Goal: Task Accomplishment & Management: Manage account settings

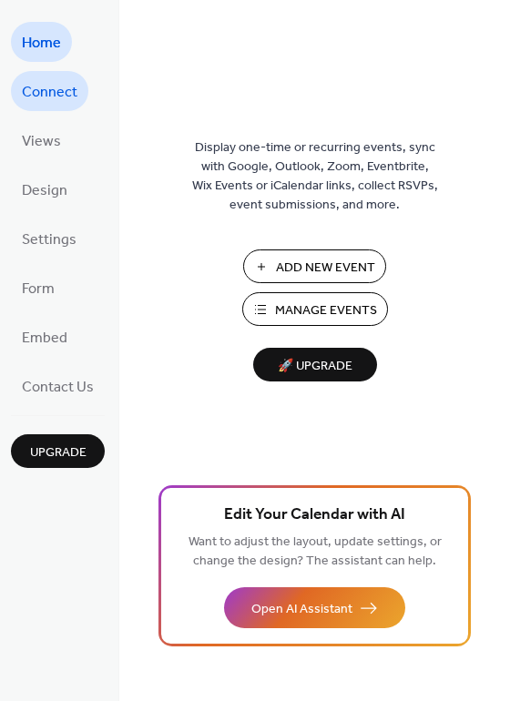
click at [28, 96] on span "Connect" at bounding box center [50, 92] width 56 height 29
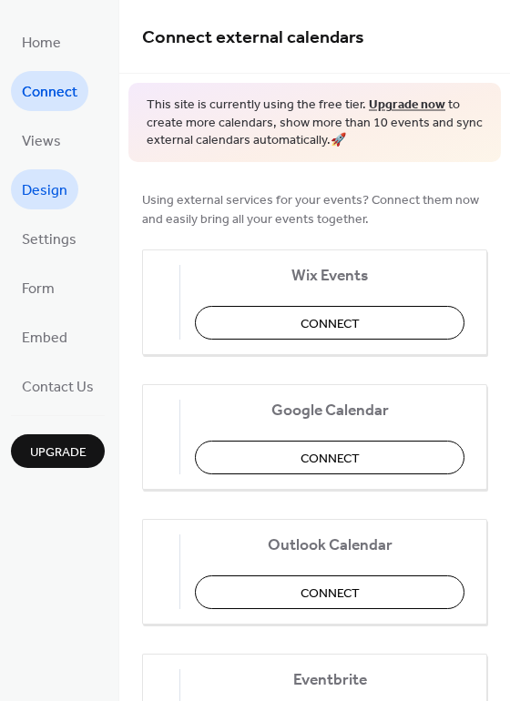
click at [56, 184] on span "Design" at bounding box center [44, 191] width 45 height 29
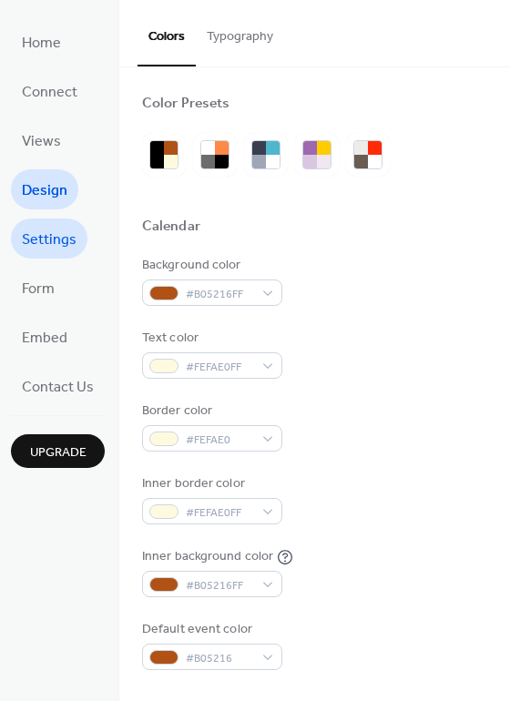
click at [54, 246] on span "Settings" at bounding box center [49, 240] width 55 height 29
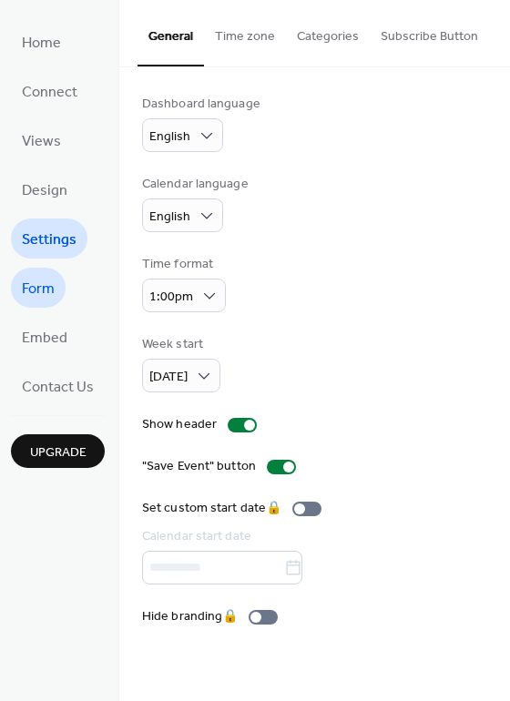
click at [51, 283] on span "Form" at bounding box center [38, 289] width 33 height 29
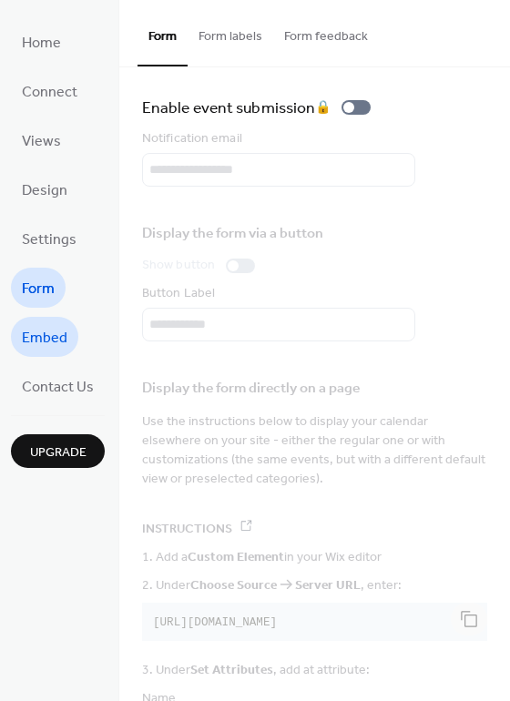
click at [31, 332] on span "Embed" at bounding box center [44, 338] width 45 height 29
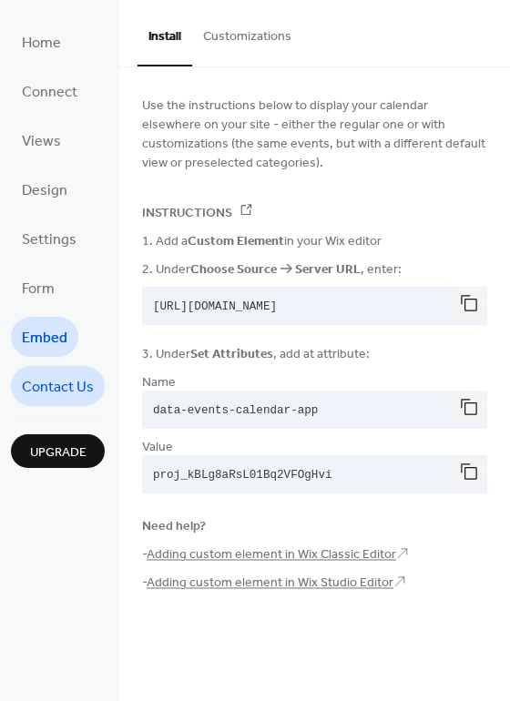
click at [56, 376] on span "Contact Us" at bounding box center [58, 387] width 72 height 29
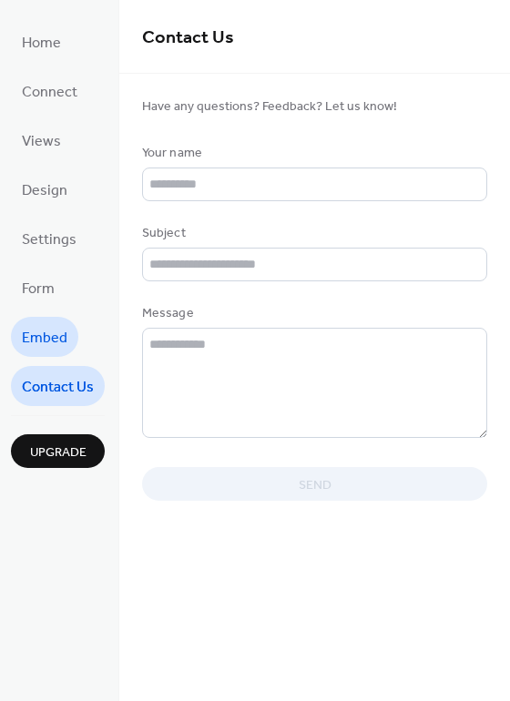
click at [62, 341] on span "Embed" at bounding box center [44, 338] width 45 height 29
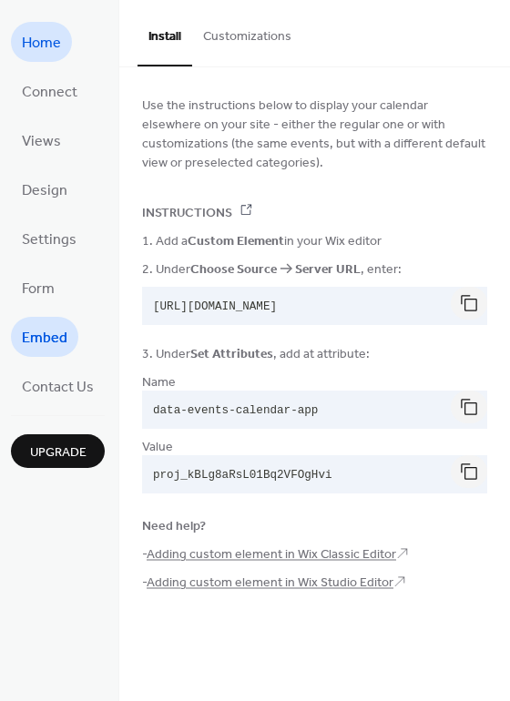
click at [51, 22] on link "Home" at bounding box center [41, 42] width 61 height 40
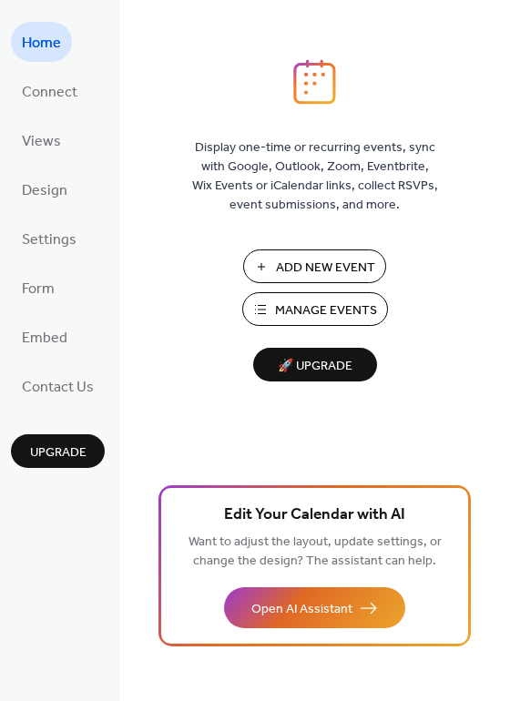
click at [340, 268] on span "Add New Event" at bounding box center [325, 267] width 99 height 19
click at [65, 139] on link "Views" at bounding box center [41, 140] width 61 height 40
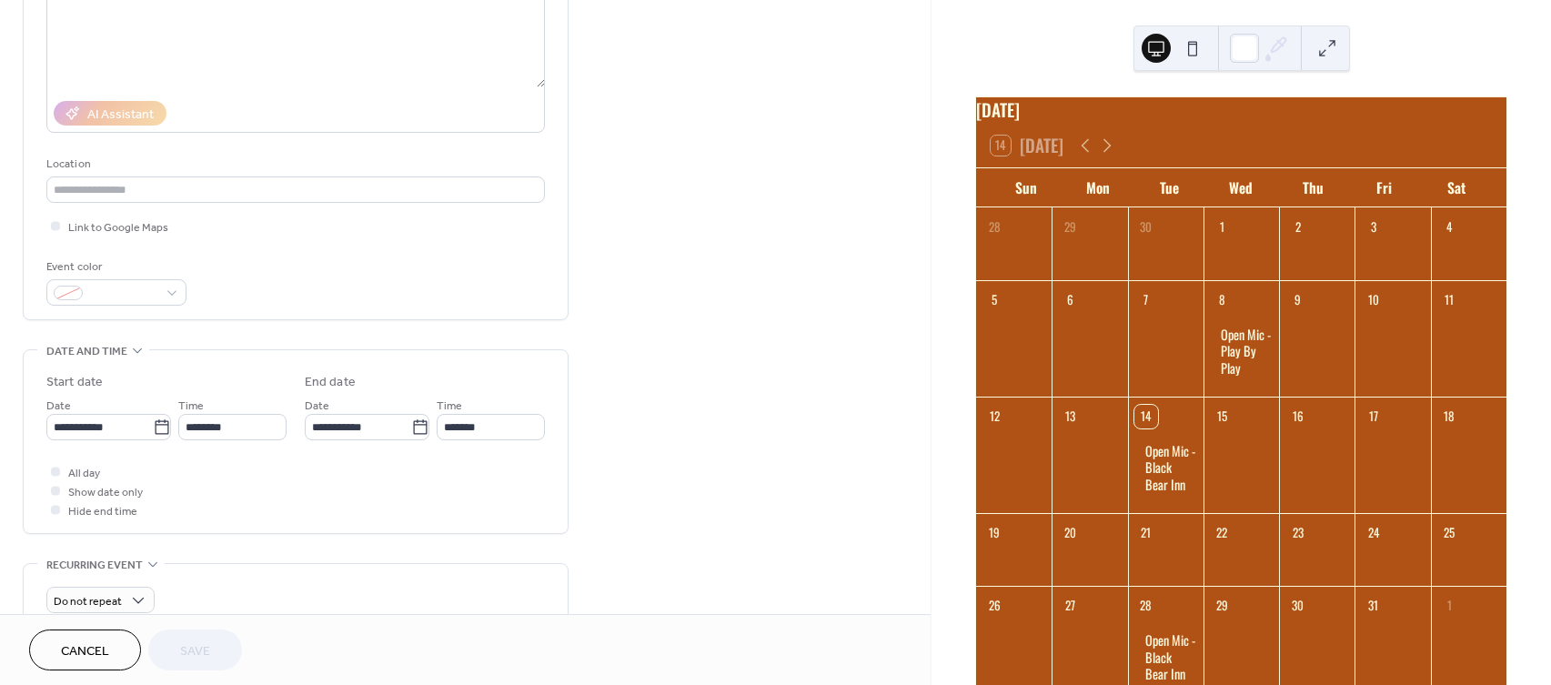
click at [1194, 47] on button at bounding box center [1192, 48] width 29 height 29
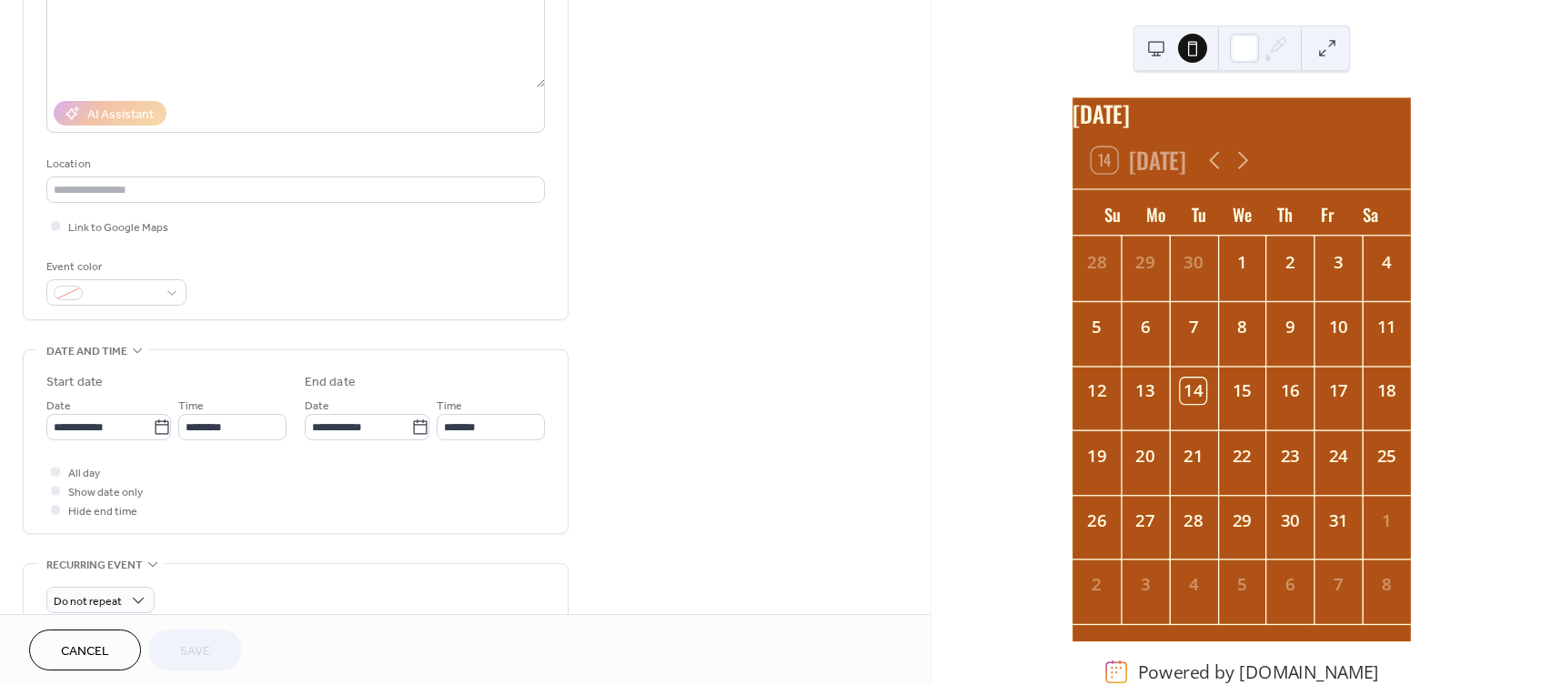
click at [1154, 43] on button at bounding box center [1156, 48] width 29 height 29
